Goal: Check status: Check status

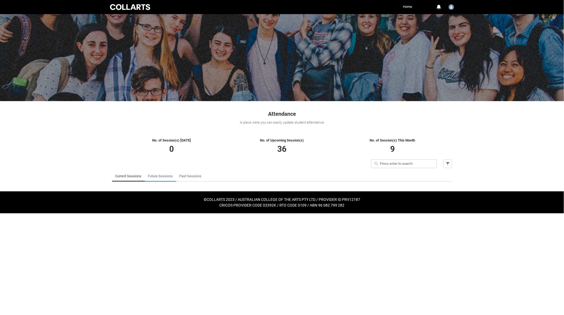
click at [162, 175] on link "Future Sessions" at bounding box center [160, 176] width 25 height 11
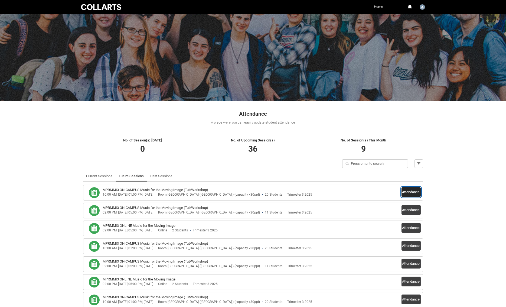
click at [409, 192] on button "Attendance" at bounding box center [411, 192] width 19 height 10
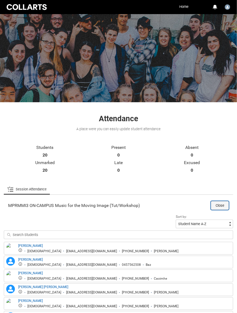
click at [218, 205] on button "Close" at bounding box center [220, 205] width 18 height 9
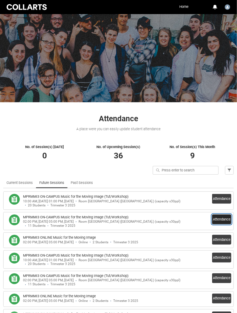
click at [223, 219] on button "Attendance" at bounding box center [221, 219] width 19 height 10
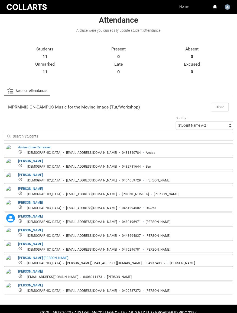
scroll to position [111, 0]
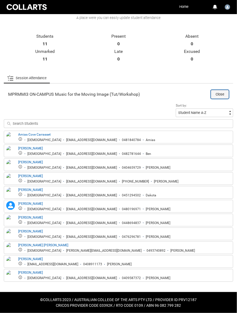
click at [219, 95] on button "Close" at bounding box center [220, 94] width 18 height 9
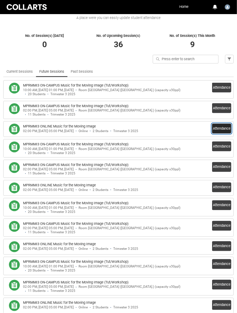
click at [225, 129] on button "Attendance" at bounding box center [221, 129] width 19 height 10
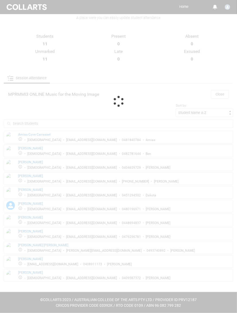
scroll to position [0, 0]
